Goal: Task Accomplishment & Management: Manage account settings

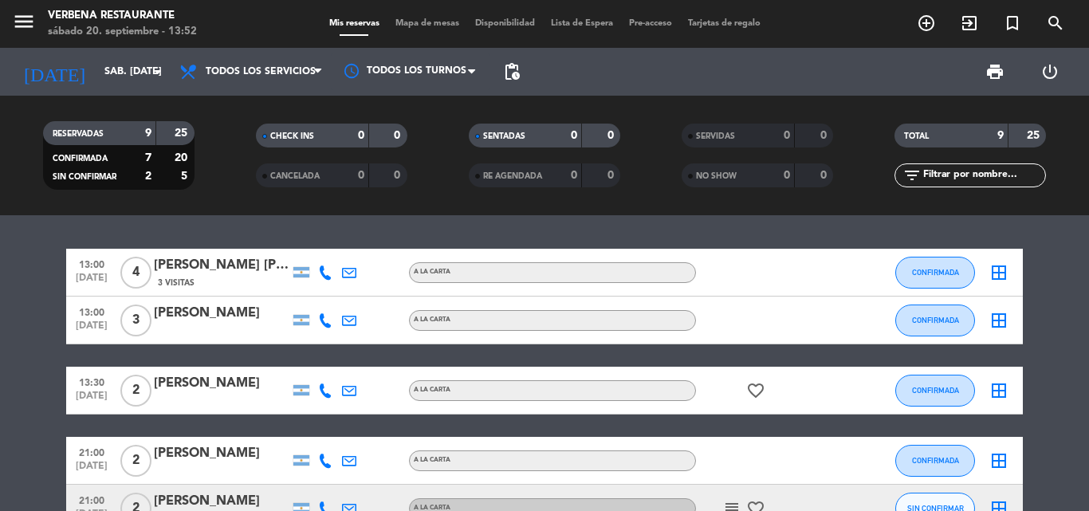
scroll to position [319, 0]
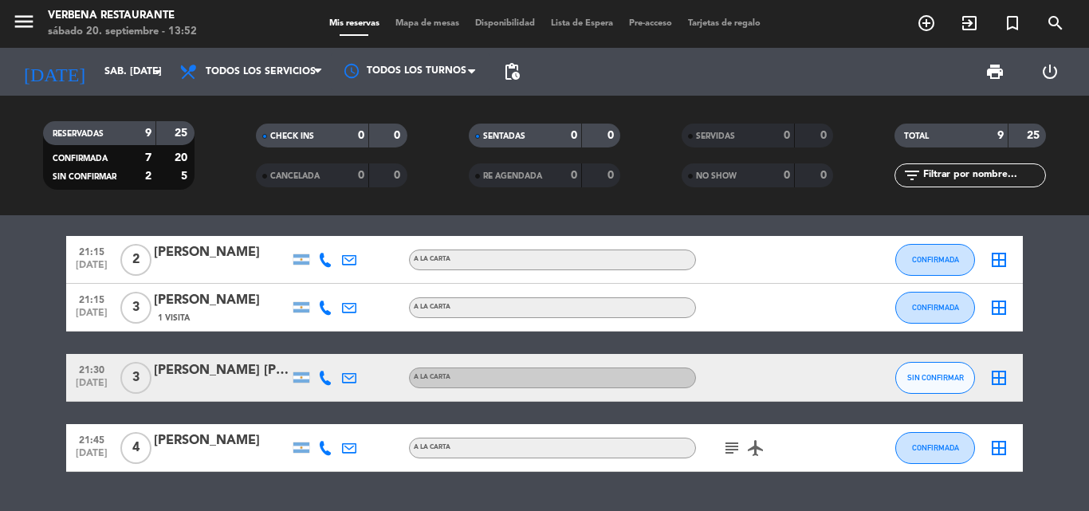
click at [194, 375] on div "[PERSON_NAME] [PERSON_NAME]" at bounding box center [221, 370] width 135 height 21
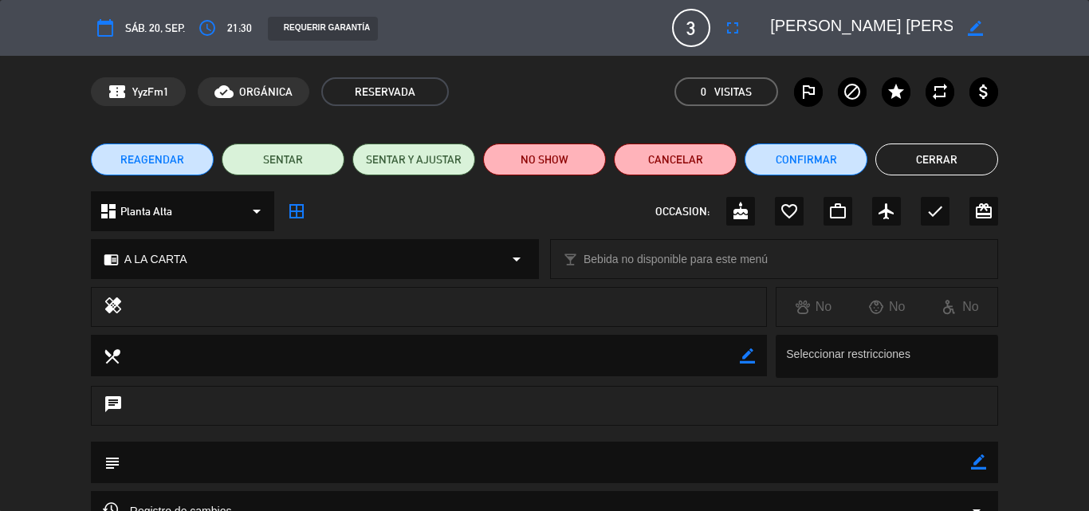
drag, startPoint x: 770, startPoint y: 23, endPoint x: 911, endPoint y: 17, distance: 141.2
click at [911, 17] on textarea at bounding box center [861, 28] width 182 height 29
click at [772, 157] on button "Confirmar" at bounding box center [805, 159] width 123 height 32
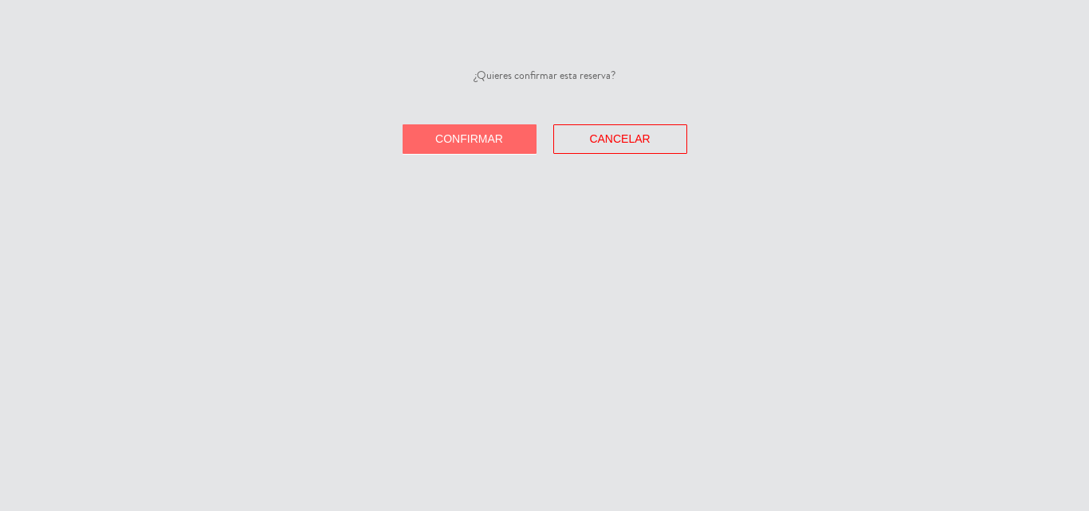
click at [478, 138] on span "Confirmar" at bounding box center [469, 138] width 68 height 13
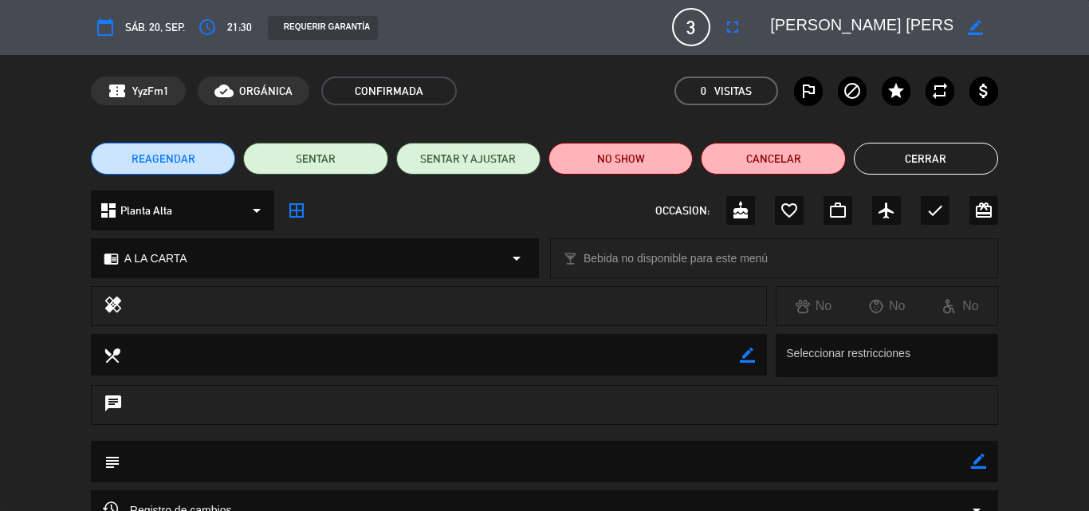
scroll to position [0, 0]
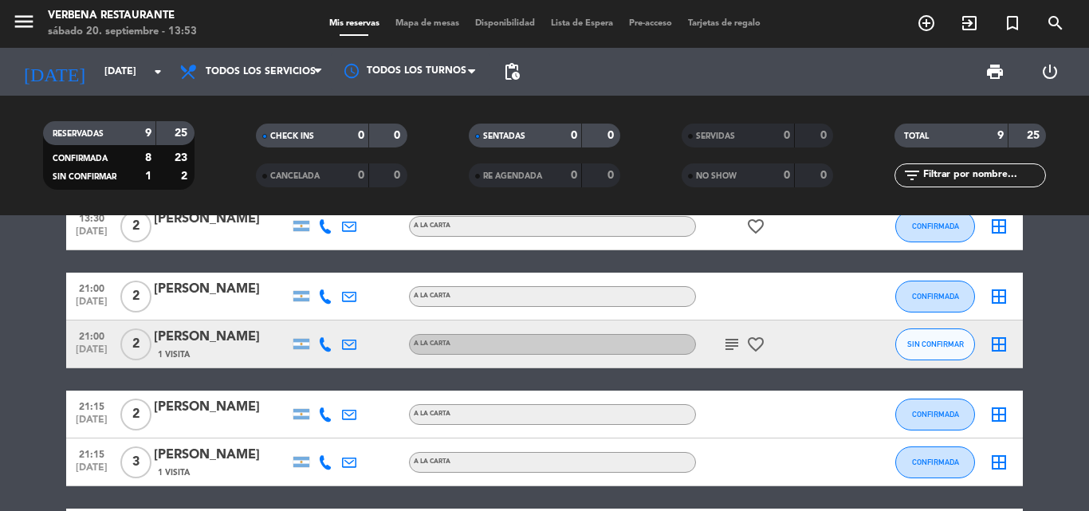
scroll to position [159, 0]
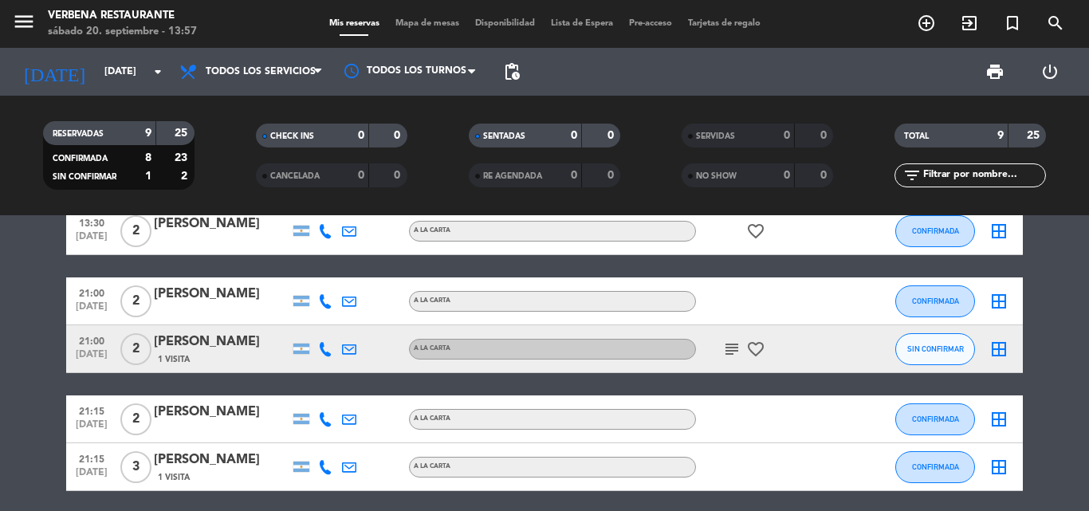
click at [200, 340] on div "[PERSON_NAME]" at bounding box center [221, 341] width 135 height 21
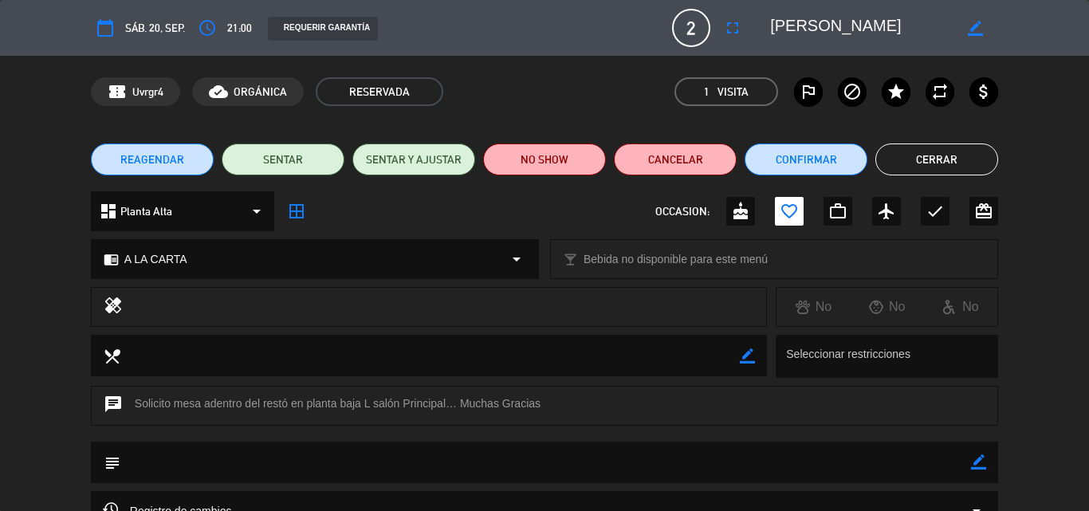
click at [787, 29] on textarea at bounding box center [861, 28] width 182 height 29
click at [785, 28] on textarea at bounding box center [861, 28] width 182 height 29
